Goal: Task Accomplishment & Management: Use online tool/utility

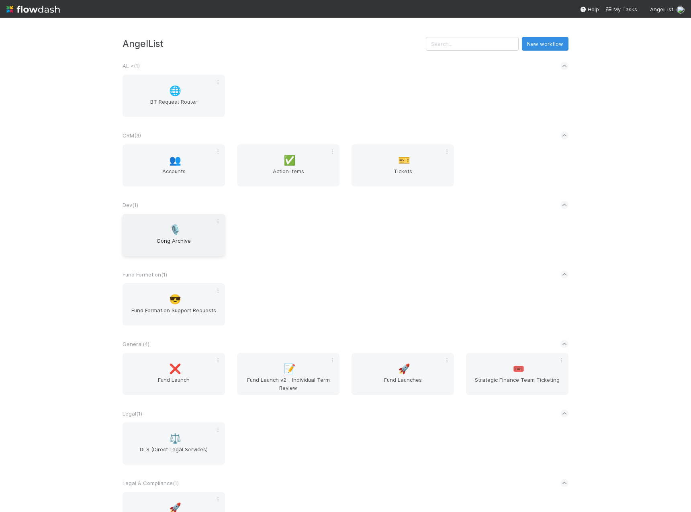
click at [168, 241] on span "Gong Archive" at bounding box center [174, 245] width 96 height 16
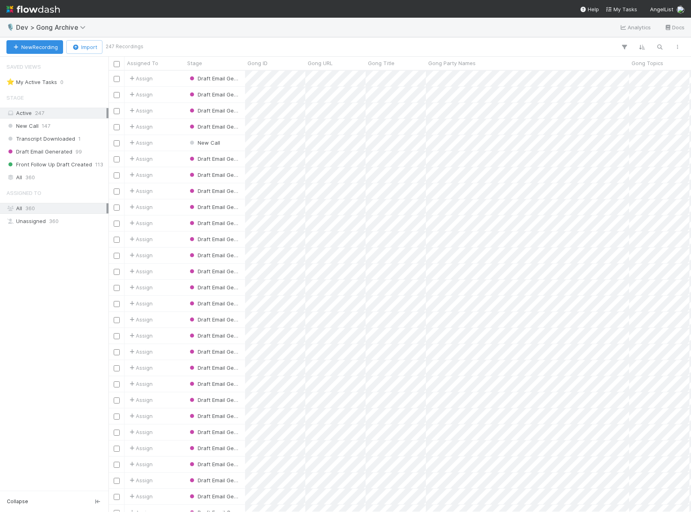
scroll to position [435, 577]
click at [44, 180] on div "All 360" at bounding box center [56, 177] width 100 height 10
click at [657, 49] on icon "button" at bounding box center [660, 46] width 8 height 7
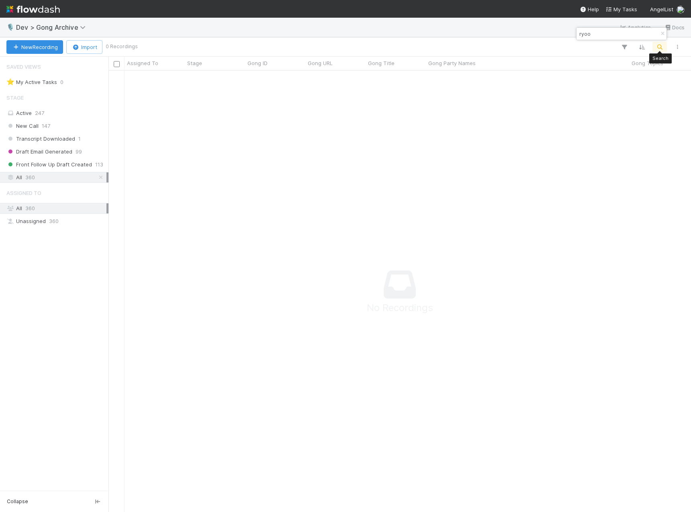
scroll to position [429, 577]
drag, startPoint x: 608, startPoint y: 36, endPoint x: 556, endPoint y: 37, distance: 51.8
click at [556, 37] on body "🎙️ Dev > Gong Archive Analytics Docs New Recording Import 0 Recordings Assigned…" at bounding box center [345, 256] width 691 height 512
type input "r"
drag, startPoint x: 596, startPoint y: 34, endPoint x: 556, endPoint y: 36, distance: 40.6
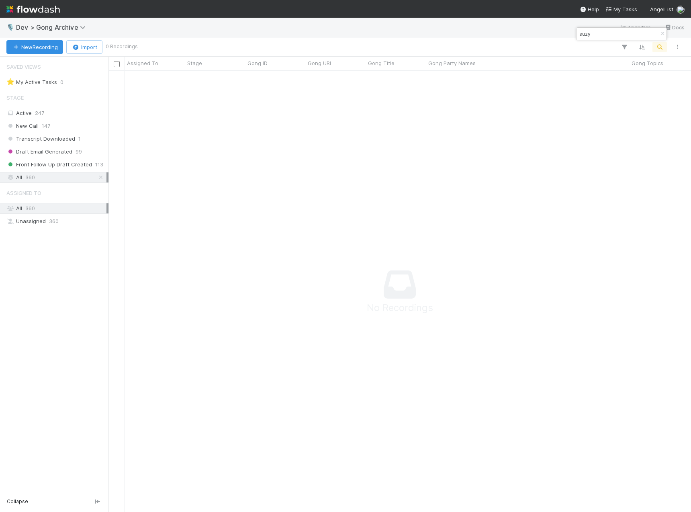
click at [556, 36] on body "🎙️ Dev > Gong Archive Analytics Docs New Recording Import 0 Recordings Assigned…" at bounding box center [345, 256] width 691 height 512
type input "suzy"
click at [41, 10] on img at bounding box center [32, 9] width 53 height 14
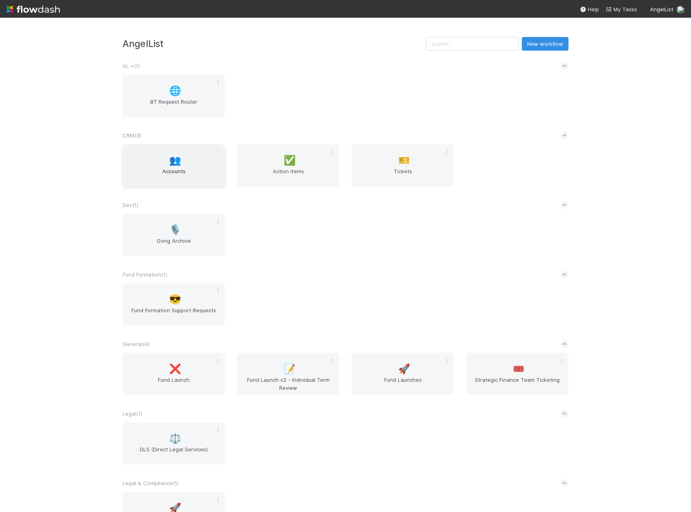
click at [183, 164] on div "👥 Accounts" at bounding box center [174, 165] width 102 height 42
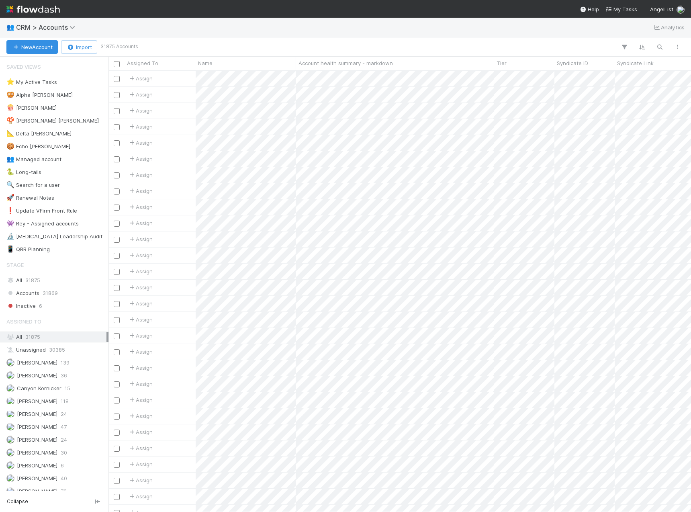
scroll to position [435, 577]
click at [656, 47] on icon "button" at bounding box center [660, 46] width 8 height 7
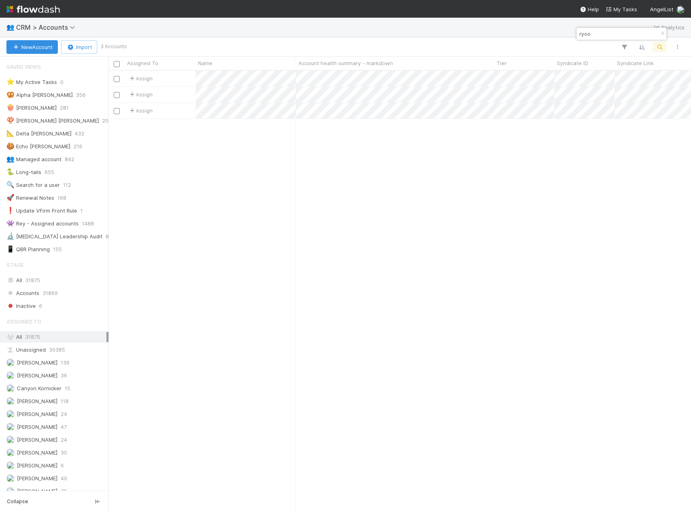
type input "ryoo"
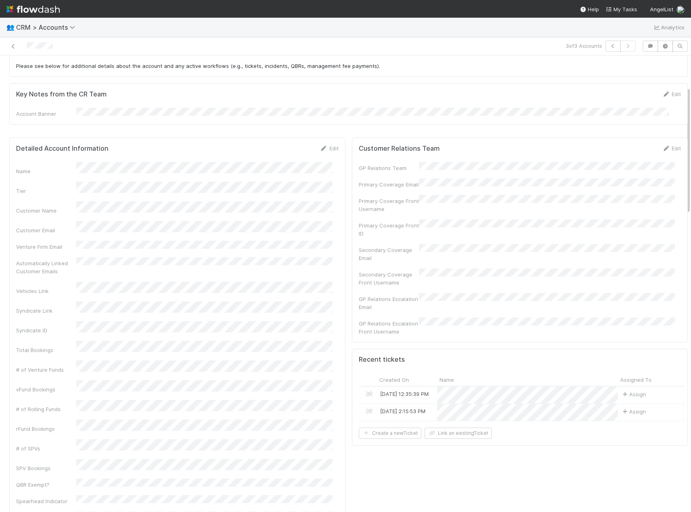
scroll to position [113, 0]
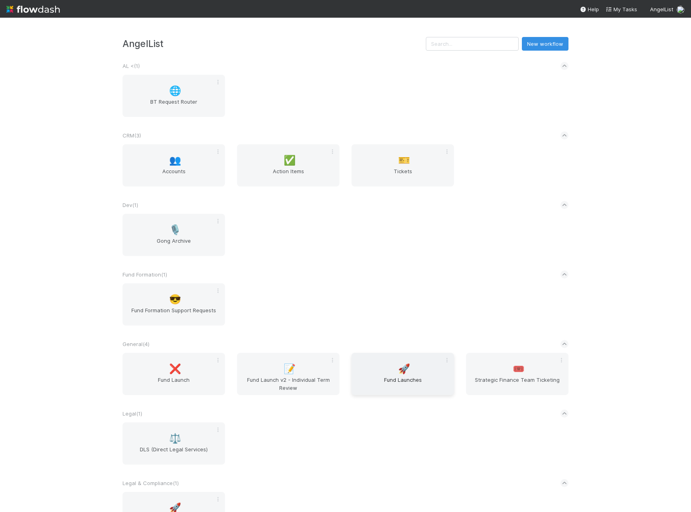
click at [386, 372] on div "🚀 Fund Launches" at bounding box center [403, 374] width 102 height 42
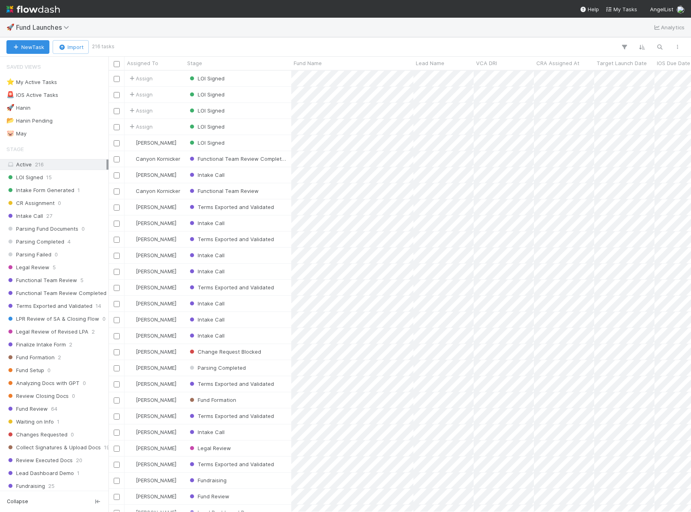
scroll to position [435, 577]
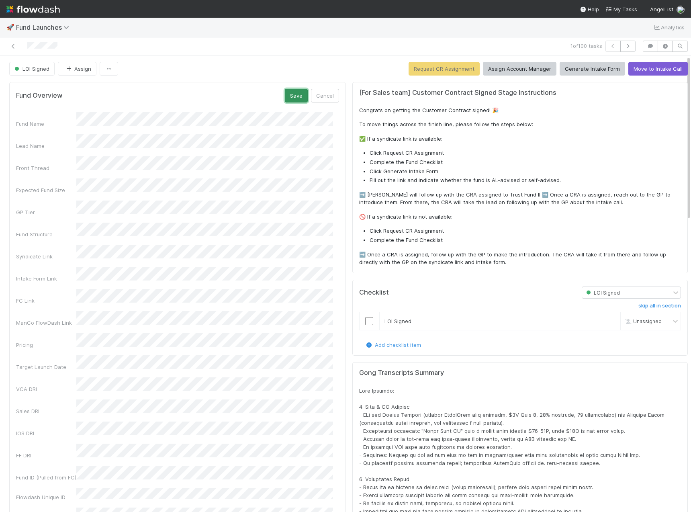
click at [296, 97] on button "Save" at bounding box center [296, 96] width 23 height 14
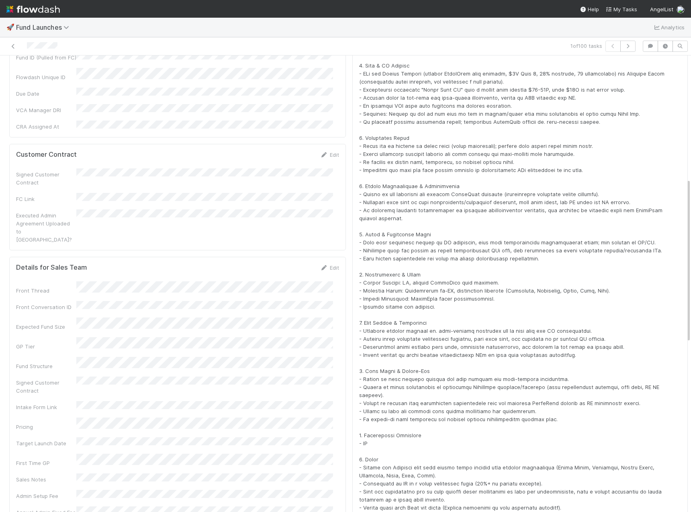
scroll to position [343, 0]
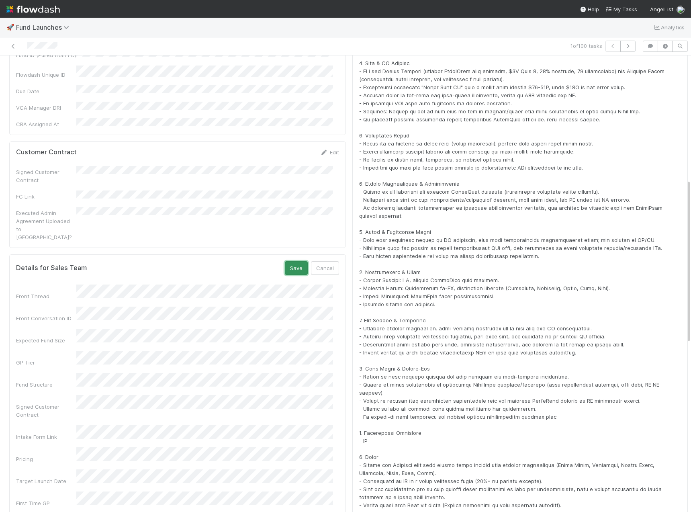
click at [289, 261] on button "Save" at bounding box center [296, 268] width 23 height 14
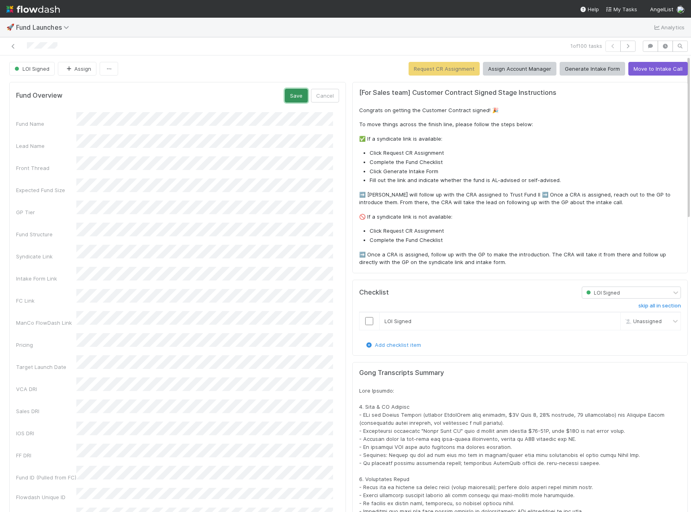
click at [298, 96] on button "Save" at bounding box center [296, 96] width 23 height 14
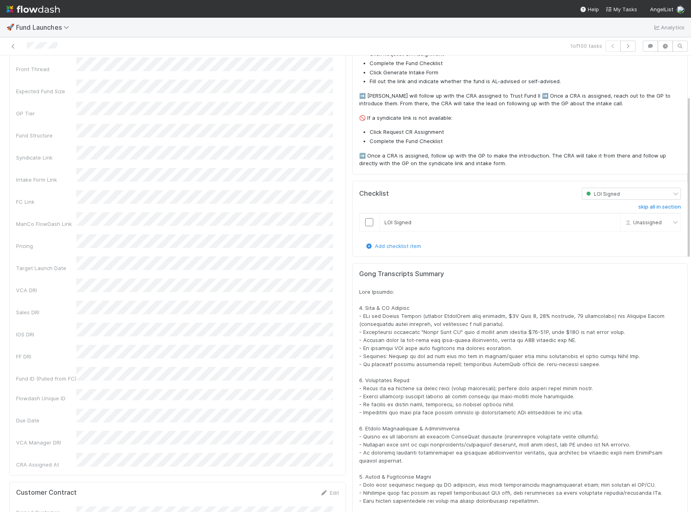
scroll to position [112, 0]
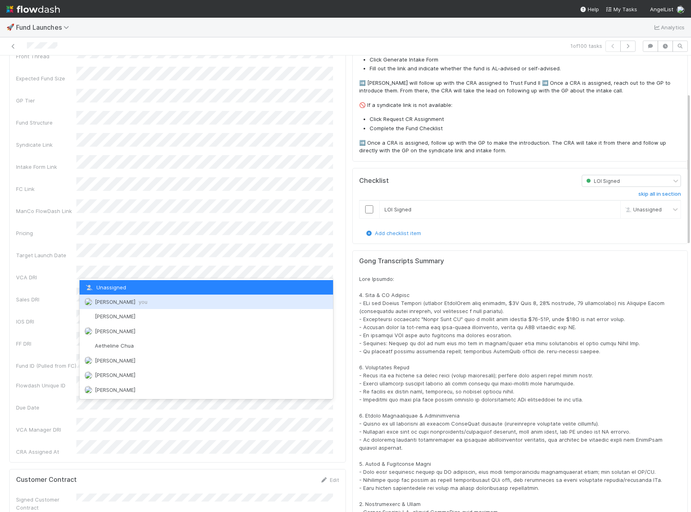
click at [120, 301] on span "Andrew Rodriguez you" at bounding box center [121, 302] width 53 height 6
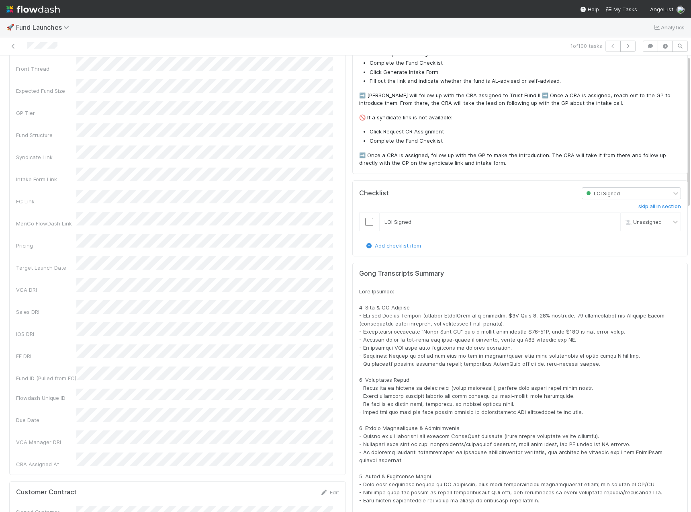
scroll to position [0, 0]
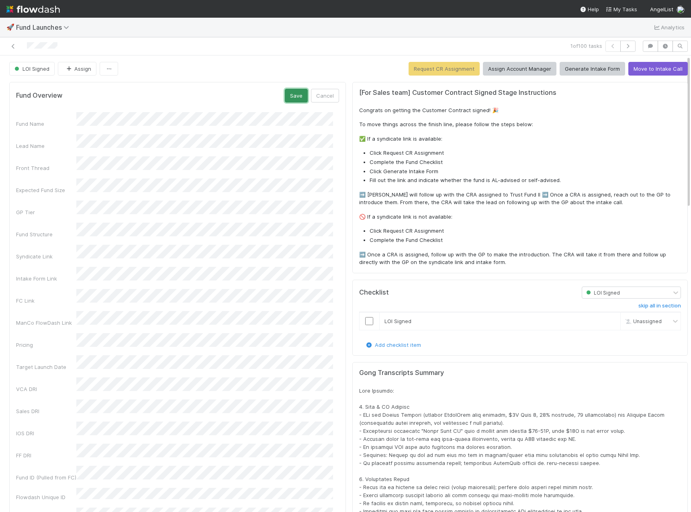
click at [285, 97] on button "Save" at bounding box center [296, 96] width 23 height 14
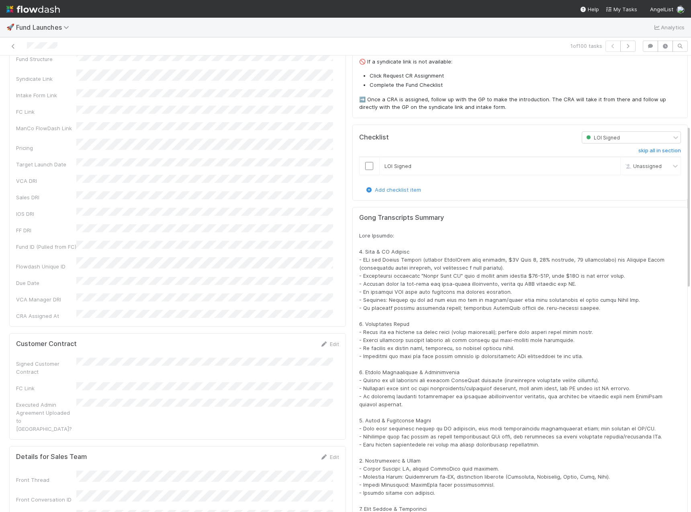
scroll to position [196, 0]
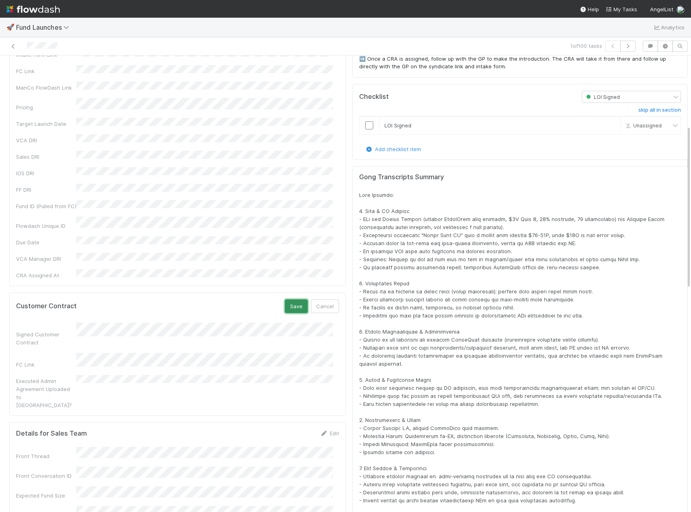
click at [285, 299] on button "Save" at bounding box center [296, 306] width 23 height 14
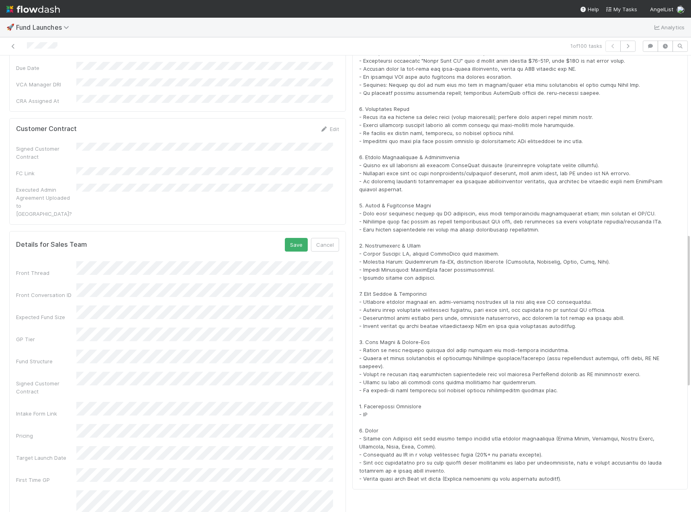
scroll to position [348, 0]
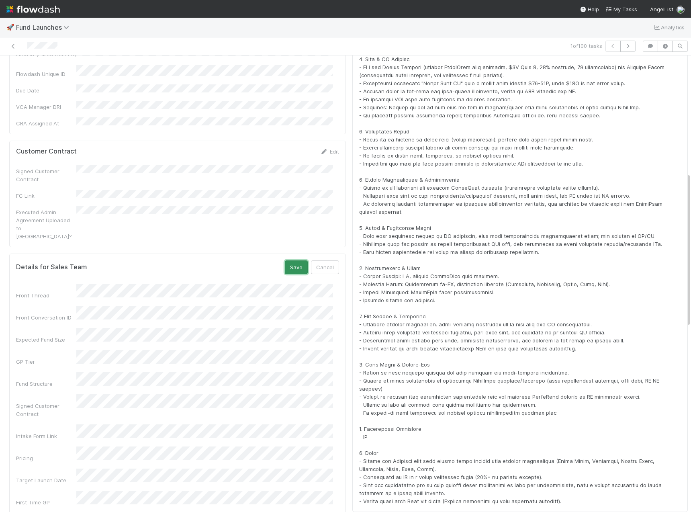
click at [289, 260] on button "Save" at bounding box center [296, 267] width 23 height 14
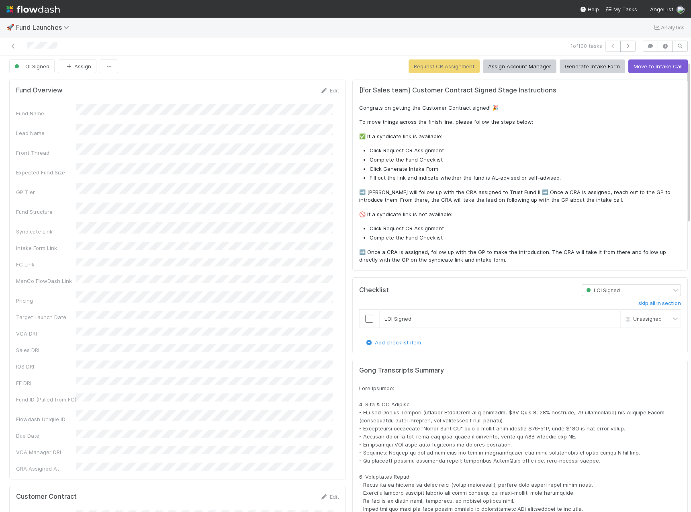
scroll to position [0, 0]
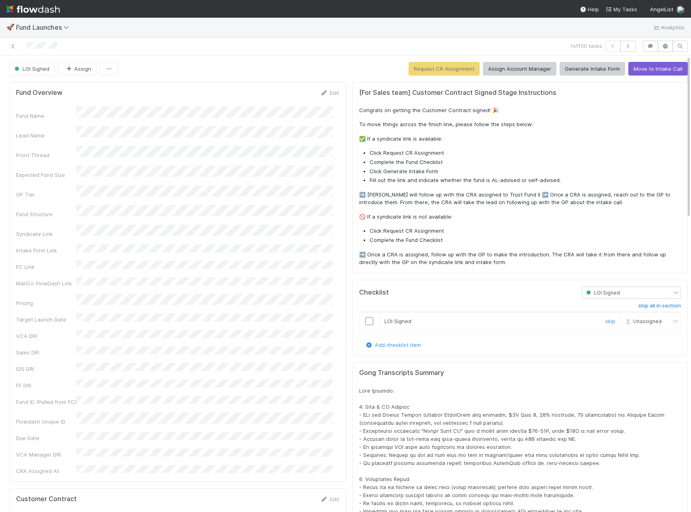
click at [366, 320] on input "checkbox" at bounding box center [369, 321] width 8 height 8
click at [502, 69] on button "Assign Account Manager" at bounding box center [520, 69] width 74 height 14
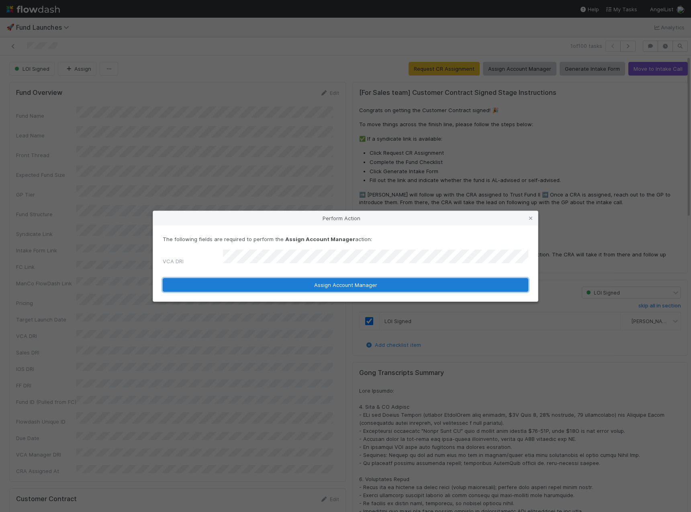
click at [341, 282] on button "Assign Account Manager" at bounding box center [346, 285] width 366 height 14
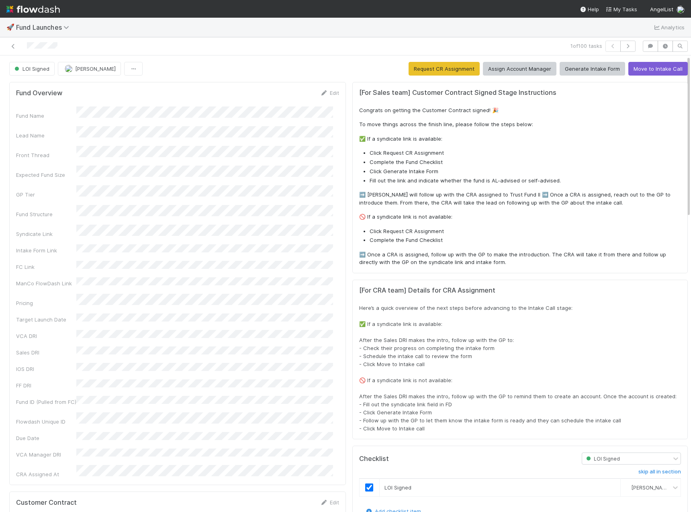
click at [445, 39] on div "1 of 100 tasks" at bounding box center [345, 46] width 691 height 18
click at [129, 69] on icon "button" at bounding box center [133, 68] width 8 height 5
click at [211, 63] on div "Duplicate Delete" at bounding box center [345, 256] width 691 height 512
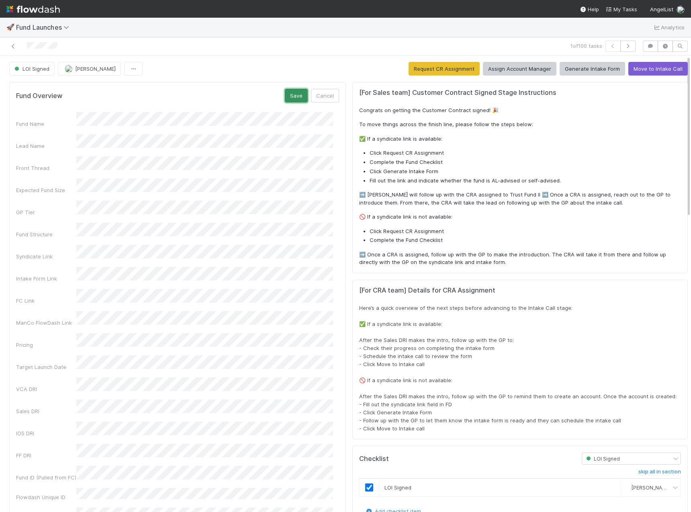
click at [290, 97] on button "Save" at bounding box center [296, 96] width 23 height 14
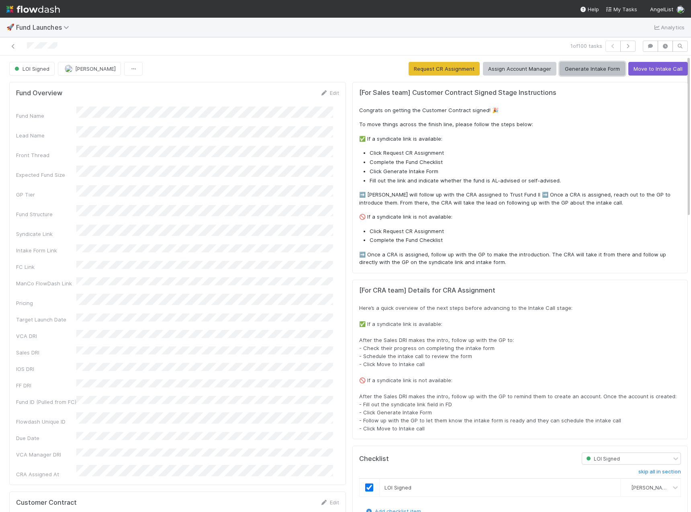
click at [568, 70] on button "Generate Intake Form" at bounding box center [592, 69] width 65 height 14
